Goal: Complete application form: Complete application form

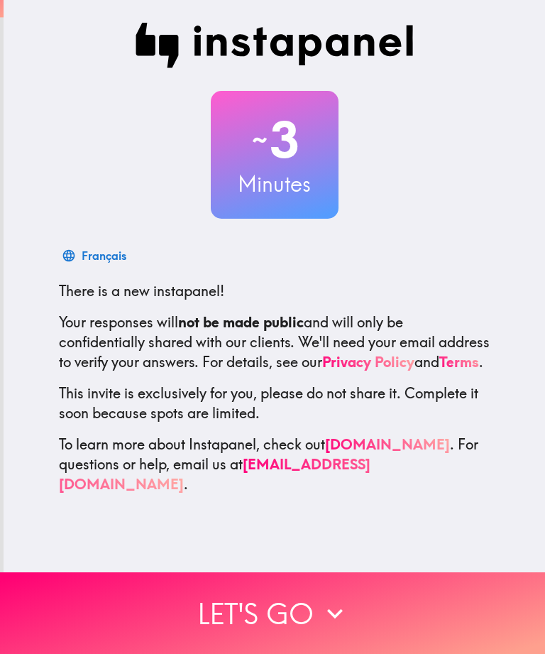
click at [265, 615] on button "Let's go" at bounding box center [272, 613] width 545 height 82
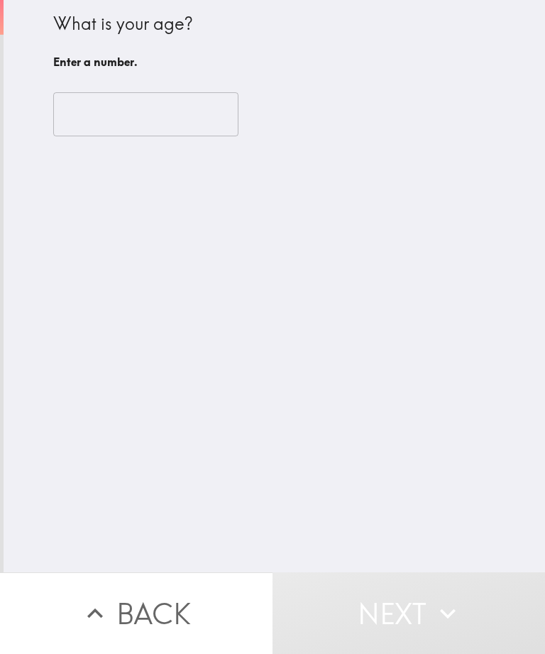
click at [97, 103] on input "number" at bounding box center [145, 114] width 185 height 44
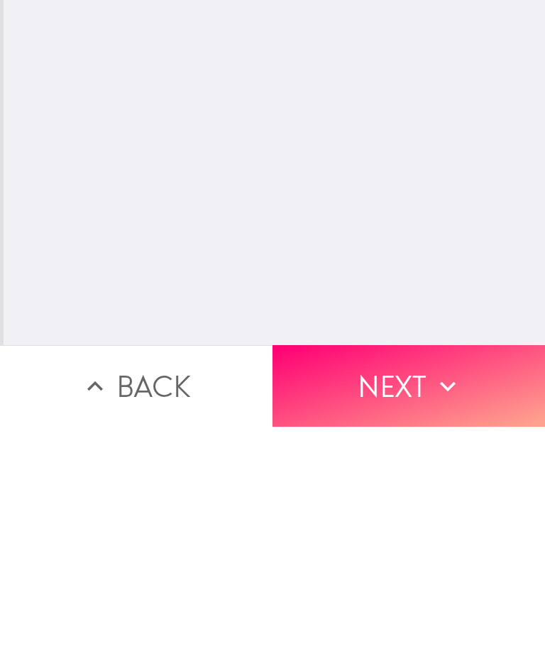
type input "49"
click at [368, 572] on button "Next" at bounding box center [409, 613] width 273 height 82
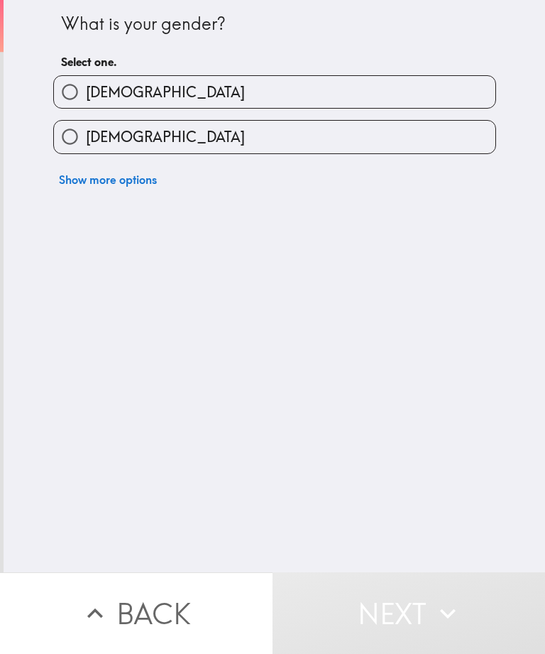
click at [74, 141] on input "[DEMOGRAPHIC_DATA]" at bounding box center [70, 137] width 32 height 32
radio input "true"
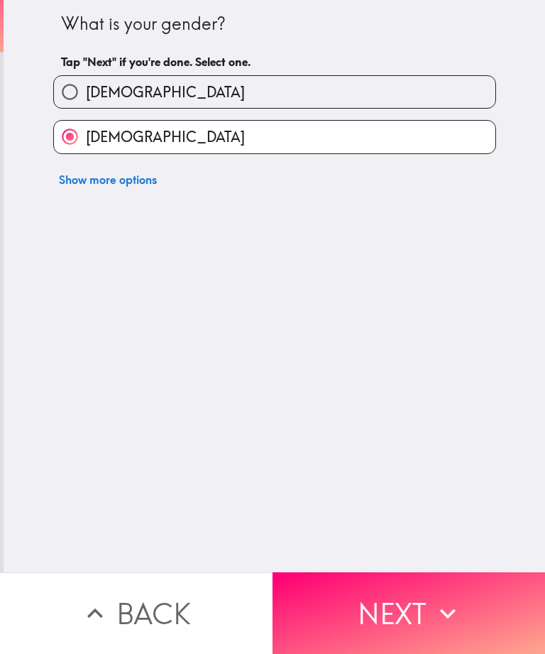
click at [364, 595] on button "Next" at bounding box center [409, 613] width 273 height 82
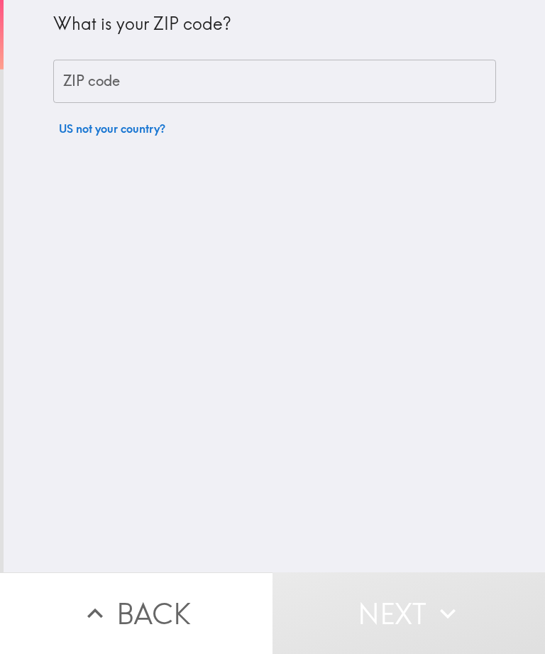
click at [76, 75] on div "ZIP code ZIP code" at bounding box center [274, 82] width 443 height 44
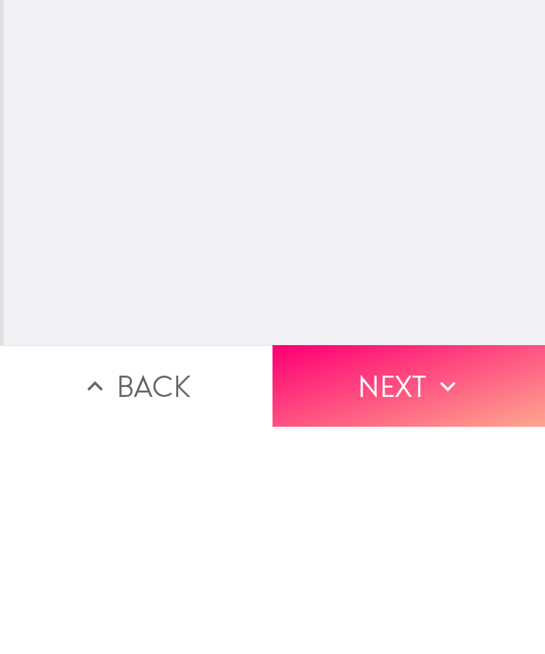
type input "83642"
click at [406, 572] on button "Next" at bounding box center [409, 613] width 273 height 82
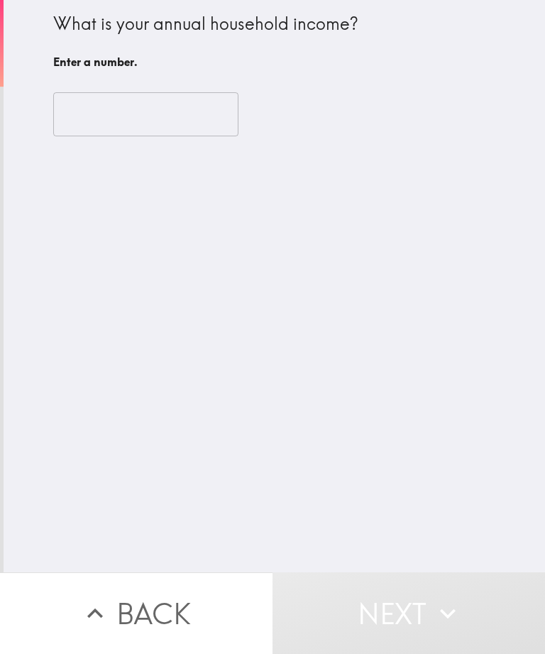
click at [102, 123] on input "number" at bounding box center [145, 114] width 185 height 44
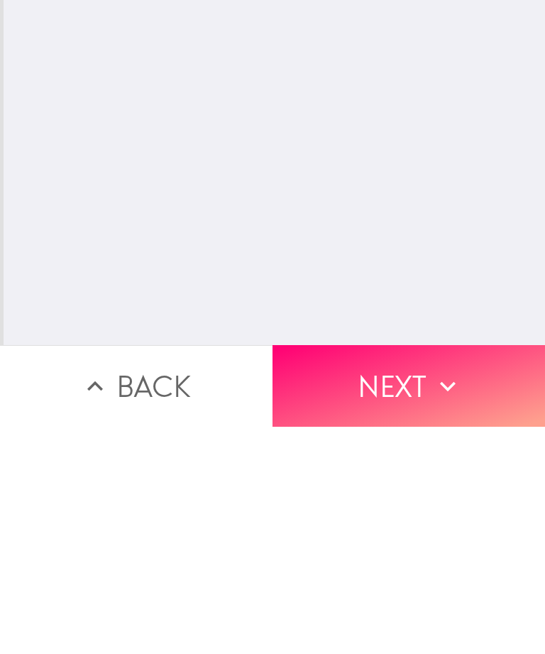
type input "90000"
click at [383, 572] on button "Next" at bounding box center [409, 613] width 273 height 82
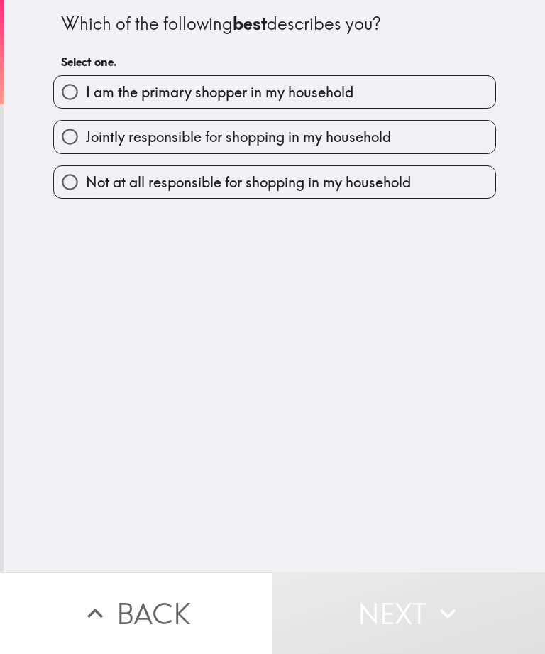
click at [67, 134] on input "Jointly responsible for shopping in my household" at bounding box center [70, 137] width 32 height 32
radio input "true"
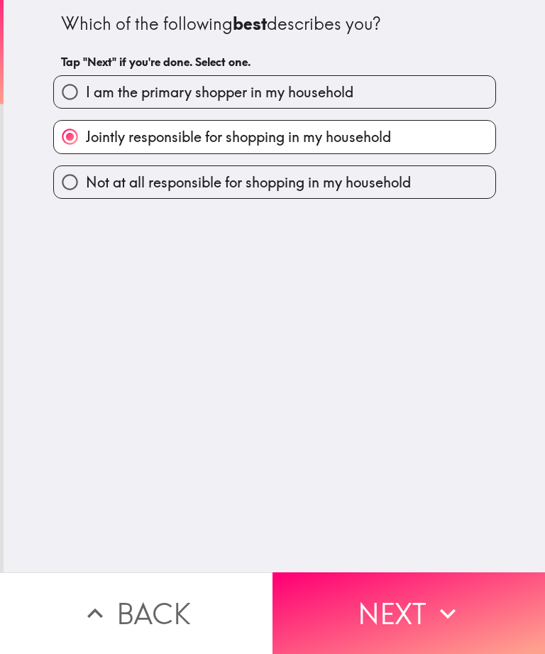
click at [378, 601] on button "Next" at bounding box center [409, 613] width 273 height 82
